Goal: Check status: Check status

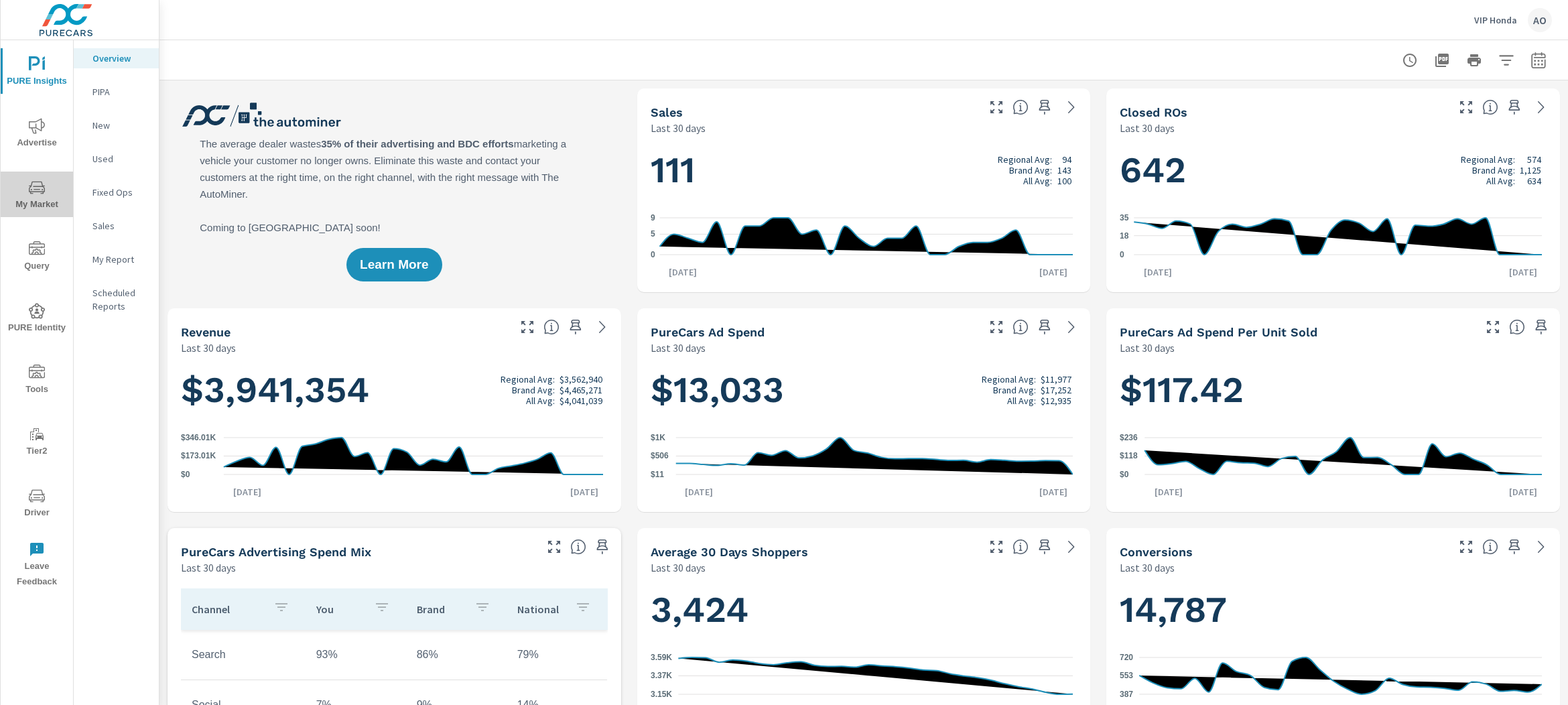
click at [53, 191] on span "My Market" at bounding box center [37, 196] width 65 height 33
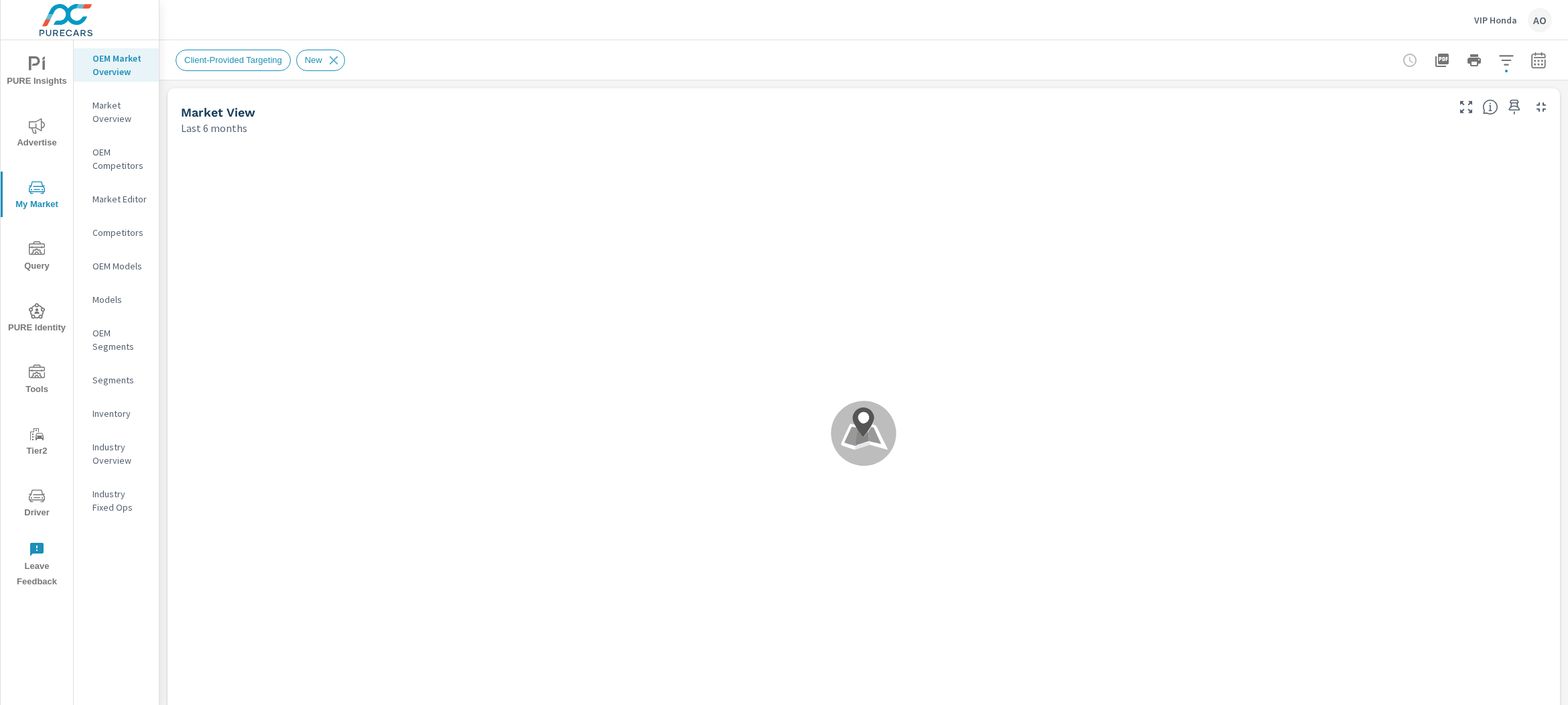
scroll to position [553, 0]
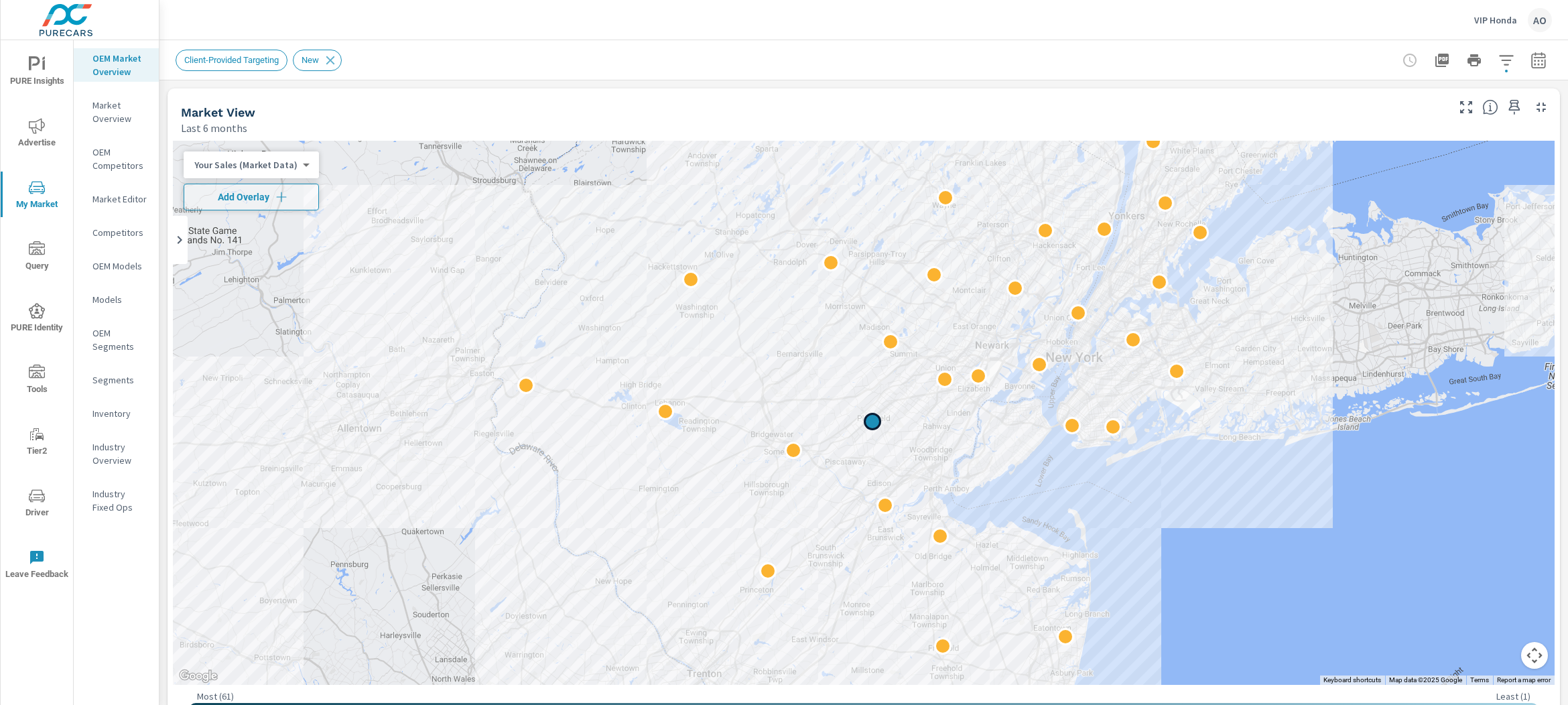
click at [858, 417] on div "← Move left → Move right ↑ Move up ↓ Move down + Zoom in - Zoom out Home Jump l…" at bounding box center [864, 434] width 1382 height 586
click at [858, 417] on div at bounding box center [866, 421] width 17 height 17
